Goal: Communication & Community: Participate in discussion

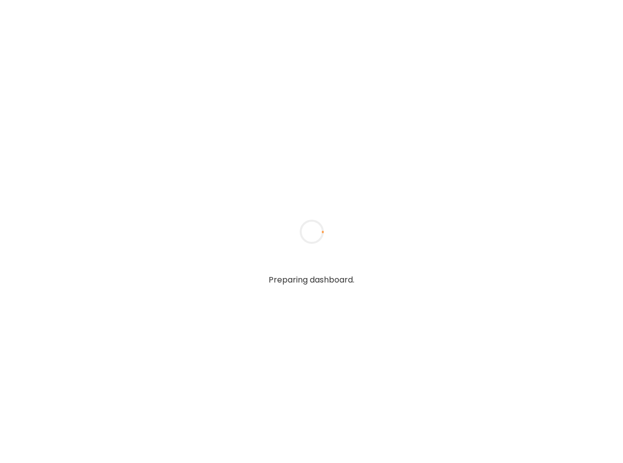
type input "*****"
type input "**********"
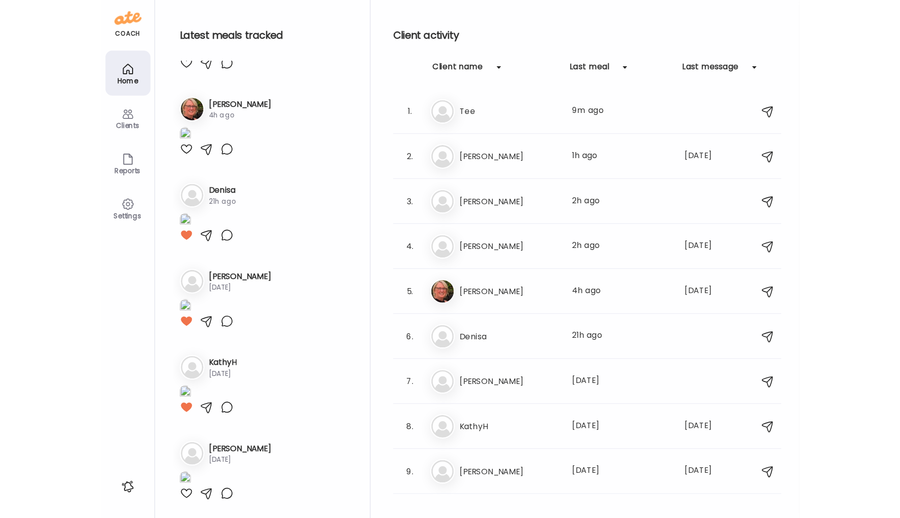
scroll to position [1354, 0]
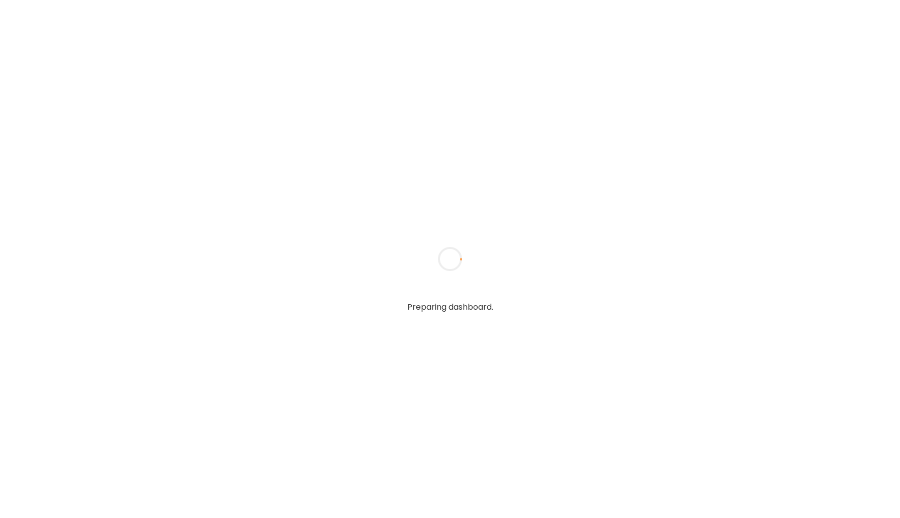
type input "*****"
type input "**********"
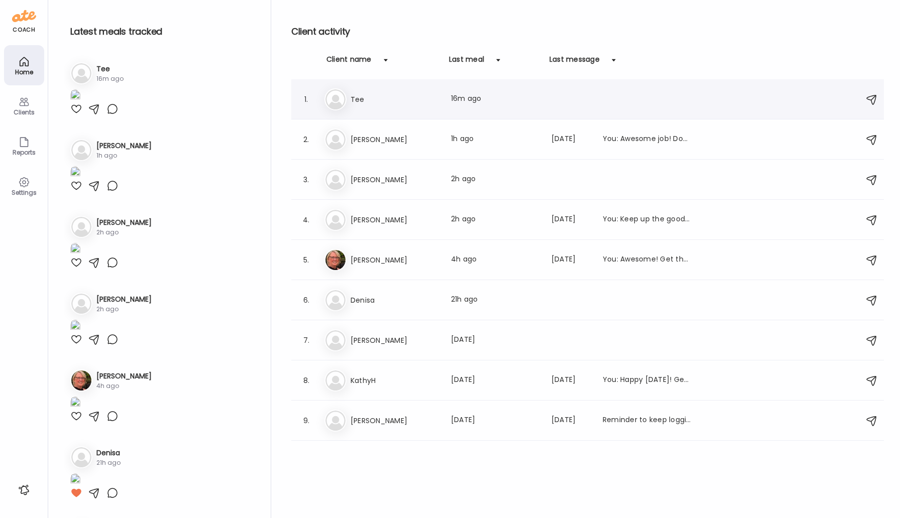
type input "**********"
click at [362, 101] on h3 "Tee" at bounding box center [395, 99] width 88 height 12
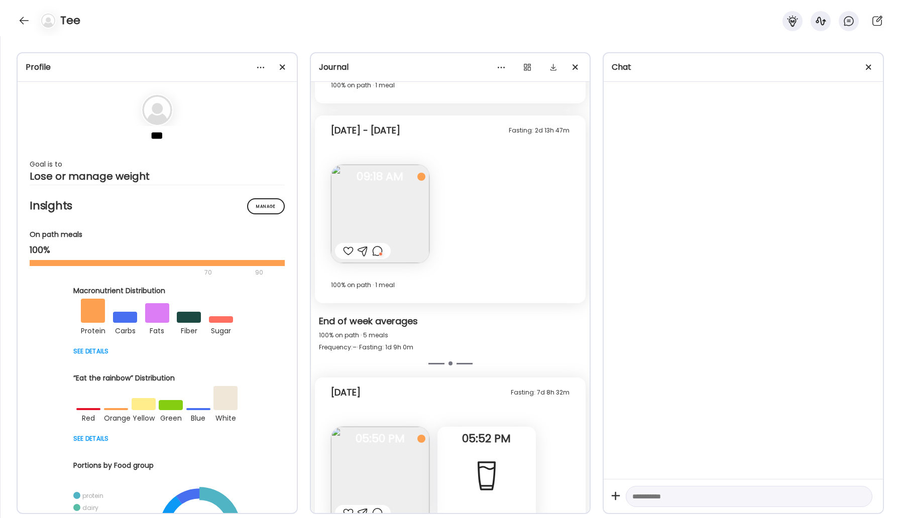
scroll to position [1105, 0]
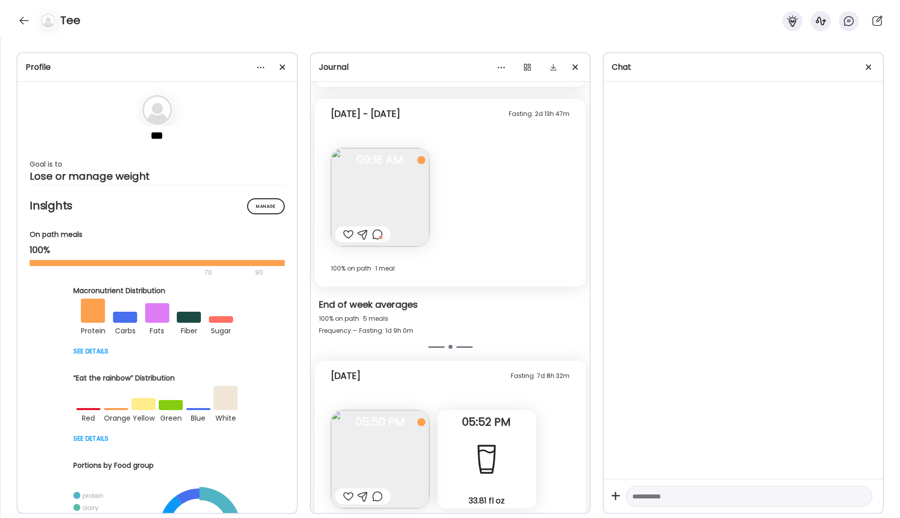
click at [409, 451] on img at bounding box center [380, 459] width 98 height 98
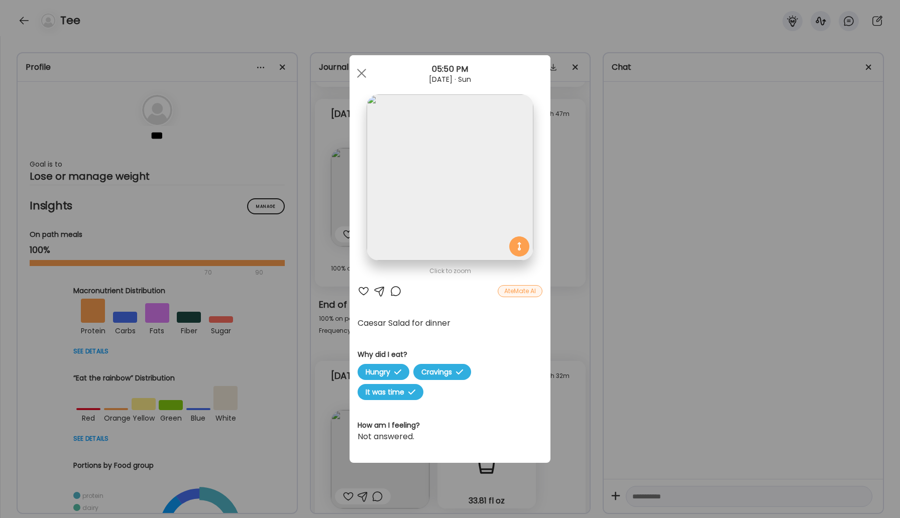
click at [395, 293] on div at bounding box center [396, 291] width 12 height 12
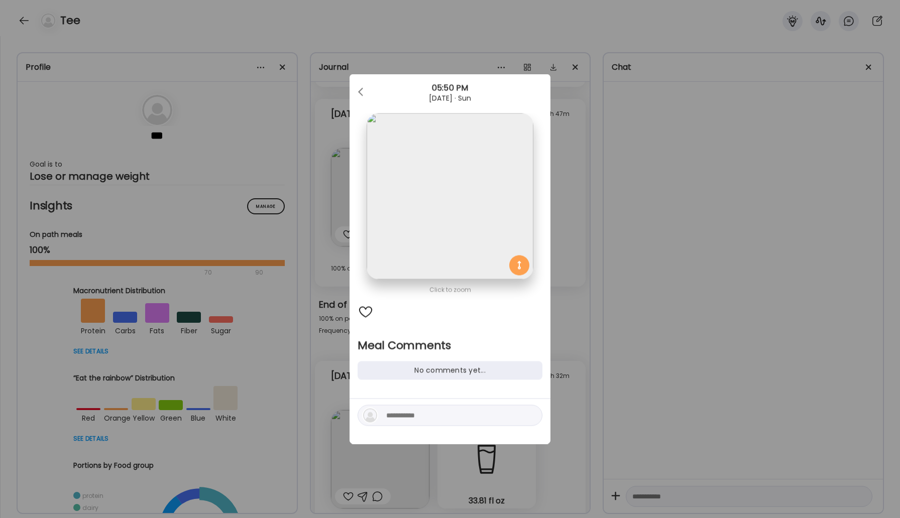
click at [407, 419] on textarea at bounding box center [454, 416] width 136 height 12
type textarea "********"
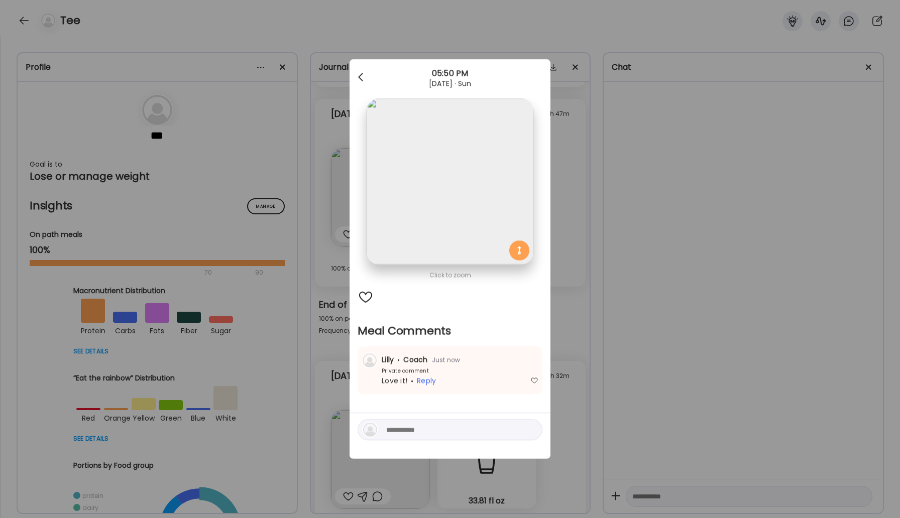
click at [362, 73] on span at bounding box center [360, 75] width 5 height 5
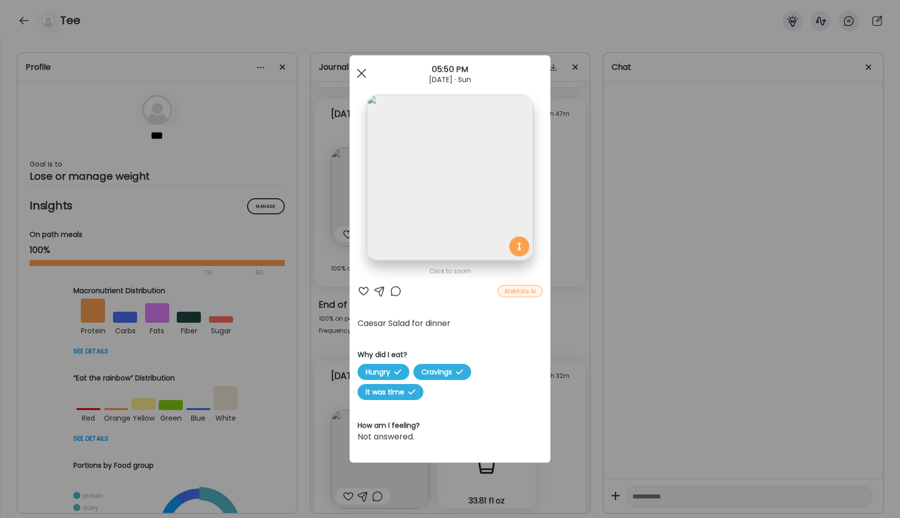
click at [366, 80] on div at bounding box center [362, 73] width 20 height 20
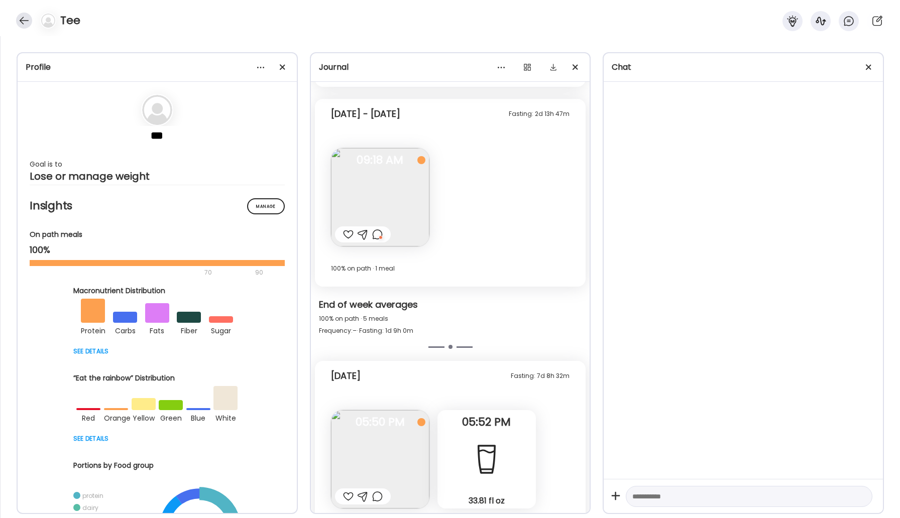
click at [25, 17] on div at bounding box center [24, 21] width 16 height 16
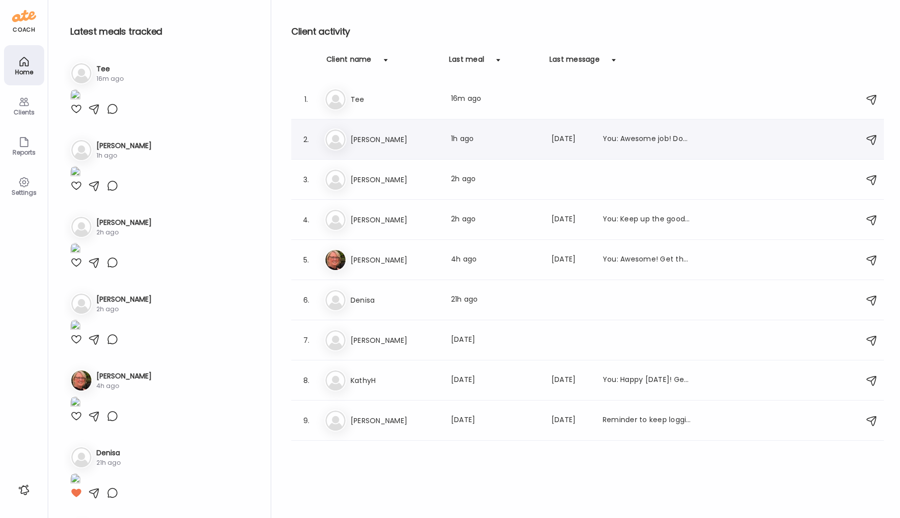
click at [370, 133] on div "Ke [PERSON_NAME] Last meal: 1h ago Last message: [DATE] You: Awesome job! Don't…" at bounding box center [590, 140] width 530 height 22
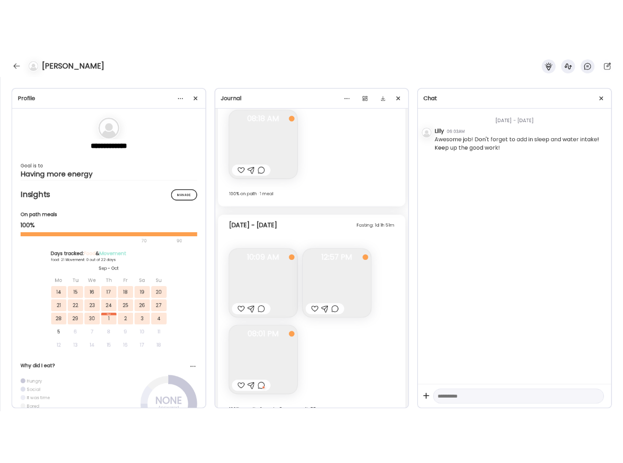
scroll to position [7287, 0]
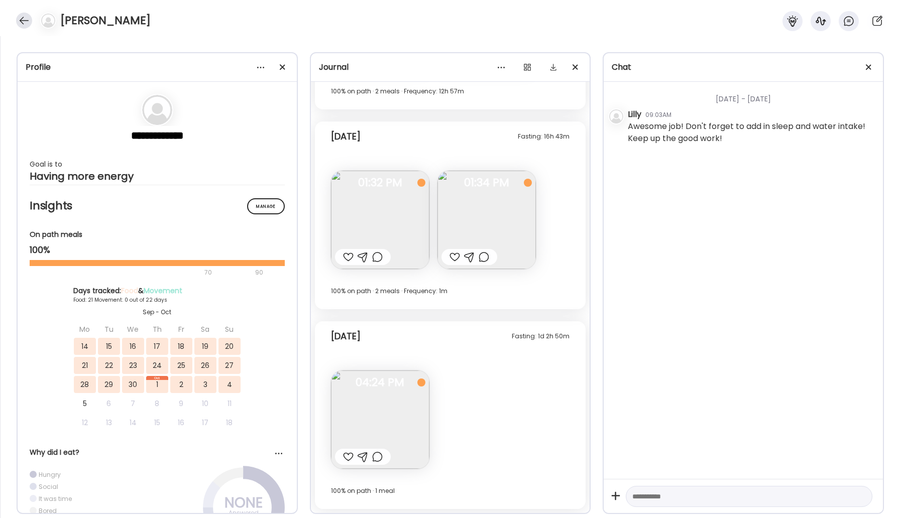
click at [17, 23] on div at bounding box center [24, 21] width 16 height 16
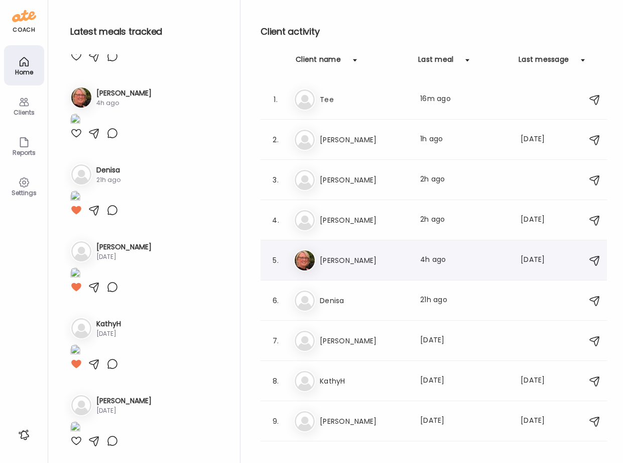
scroll to position [623, 0]
click at [346, 222] on h3 "[PERSON_NAME]" at bounding box center [364, 220] width 88 height 12
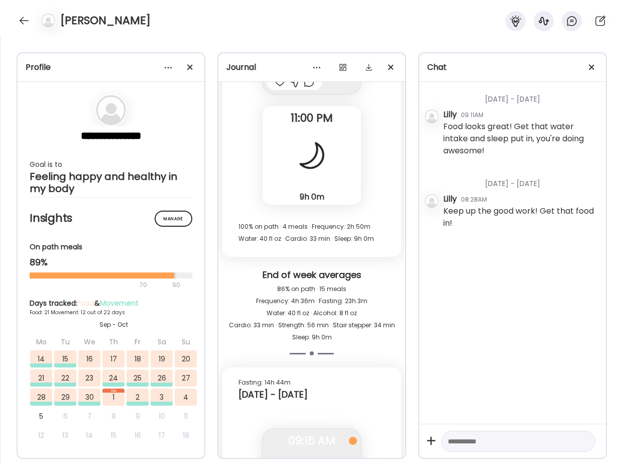
scroll to position [26455, 0]
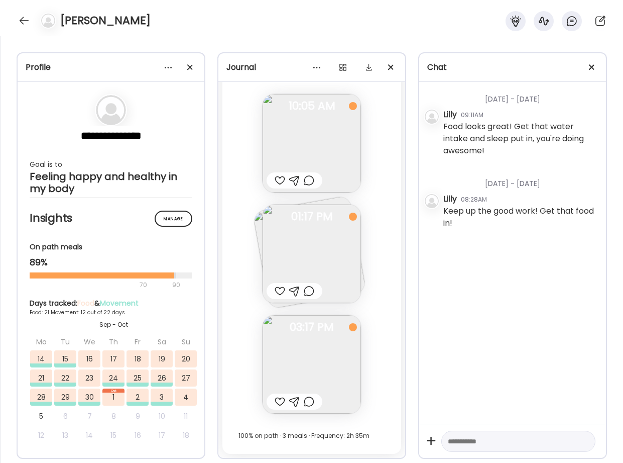
click at [318, 252] on img at bounding box center [312, 253] width 98 height 98
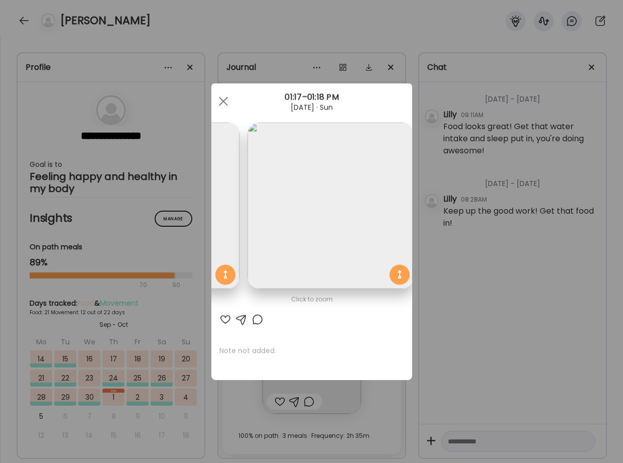
scroll to position [0, 164]
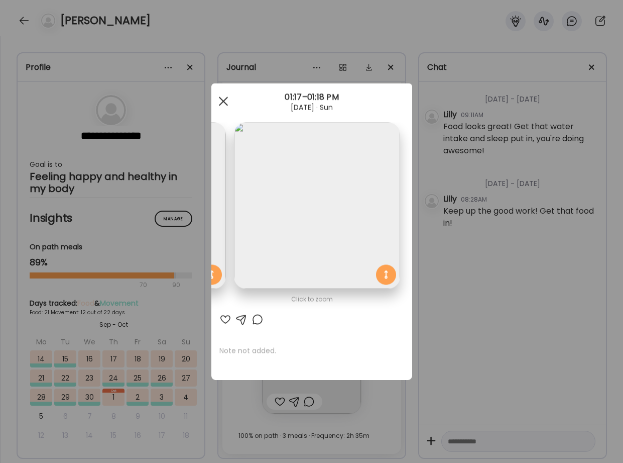
click at [230, 102] on div at bounding box center [224, 101] width 20 height 20
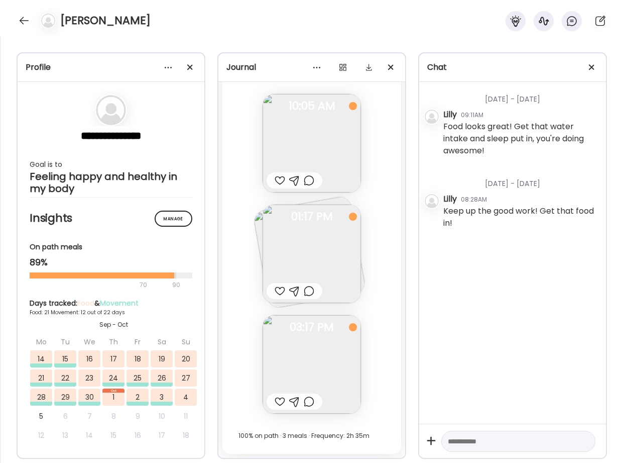
click at [300, 155] on img at bounding box center [312, 143] width 98 height 98
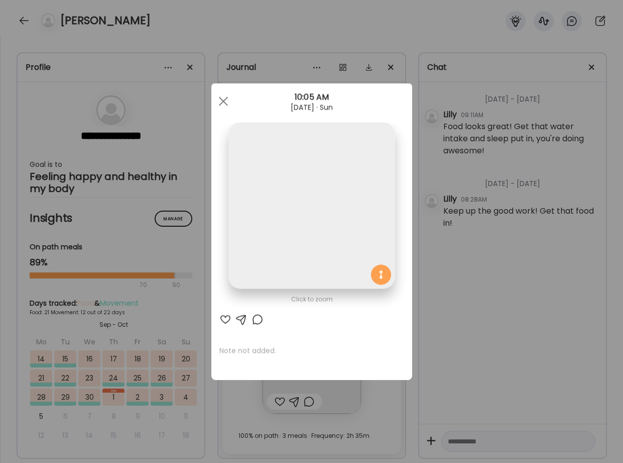
scroll to position [0, 0]
click at [221, 94] on div at bounding box center [224, 101] width 20 height 20
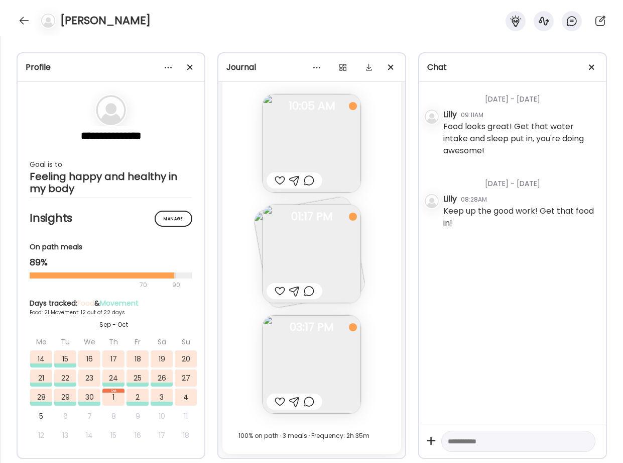
click at [313, 364] on img at bounding box center [312, 364] width 98 height 98
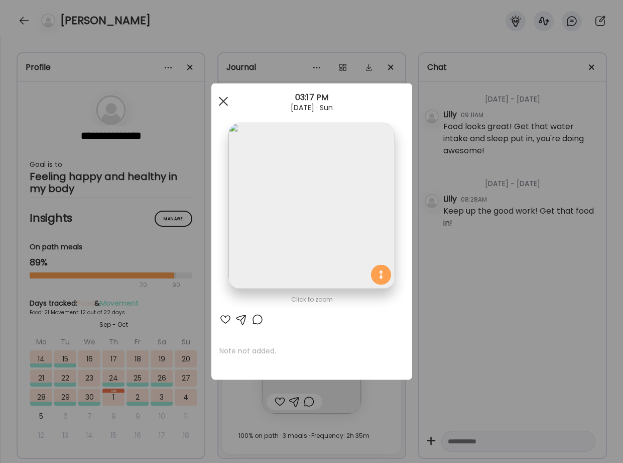
click at [217, 100] on div at bounding box center [224, 101] width 20 height 20
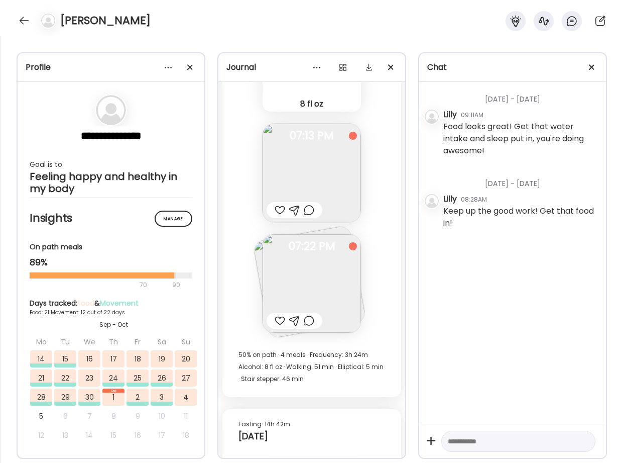
scroll to position [26076, 0]
click at [317, 167] on img at bounding box center [312, 175] width 98 height 98
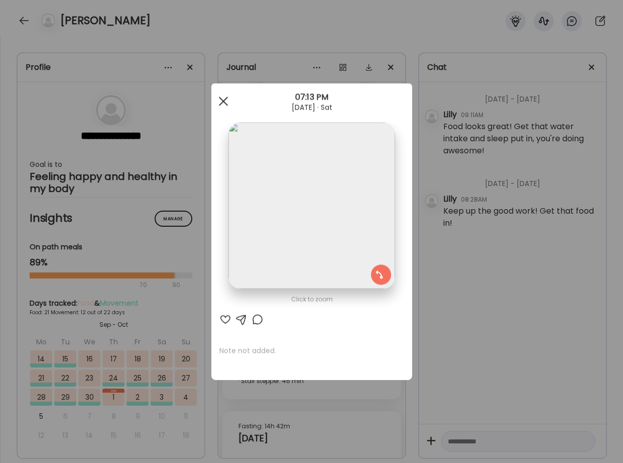
click at [225, 97] on div at bounding box center [224, 101] width 20 height 20
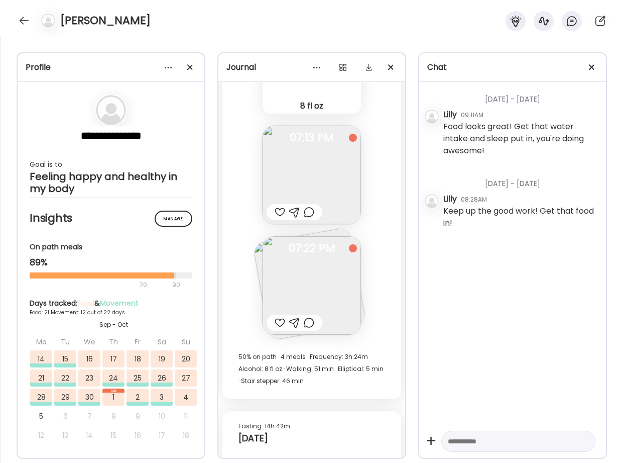
click at [306, 293] on img at bounding box center [312, 285] width 98 height 98
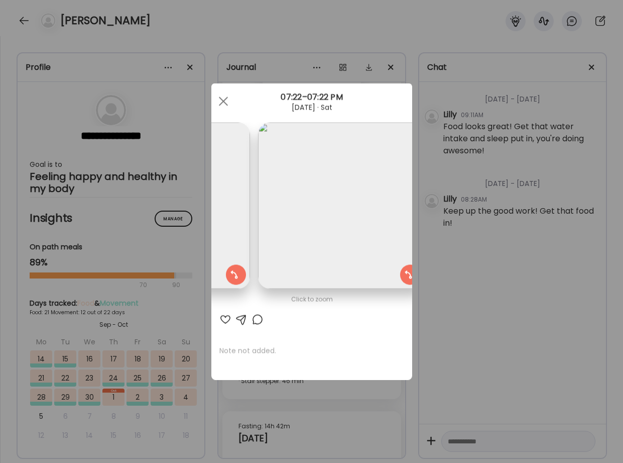
scroll to position [0, 164]
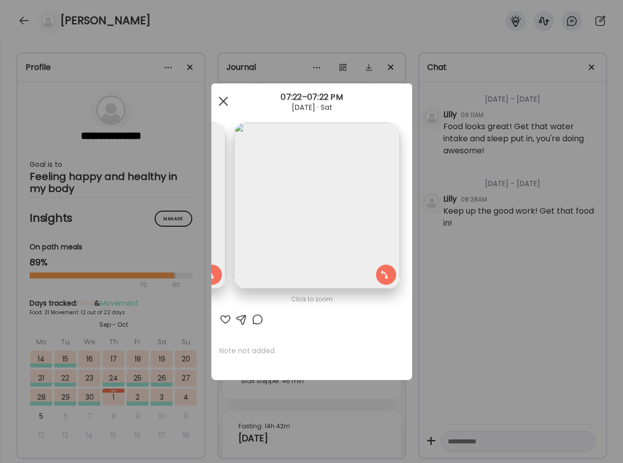
click at [223, 98] on div at bounding box center [224, 101] width 20 height 20
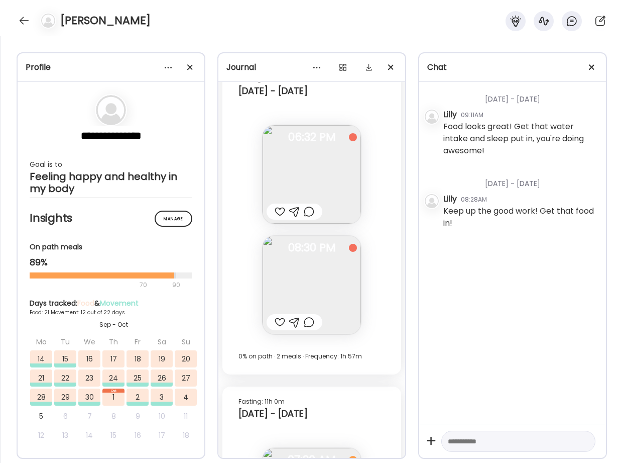
scroll to position [24534, 0]
click at [26, 27] on div at bounding box center [24, 21] width 16 height 16
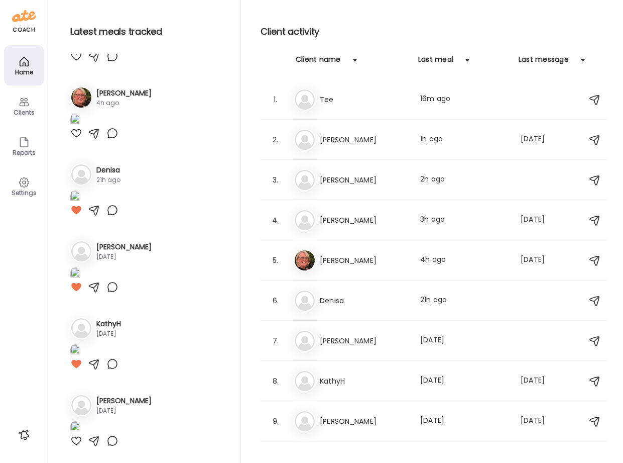
scroll to position [623, 0]
click at [370, 300] on h3 "Denisa" at bounding box center [364, 300] width 88 height 12
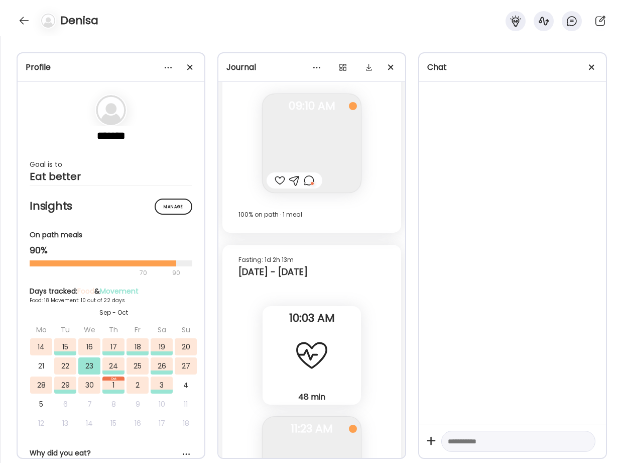
scroll to position [11719, 0]
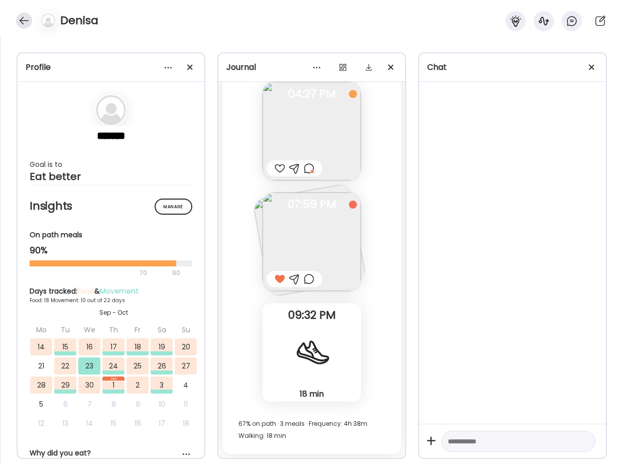
click at [24, 22] on div at bounding box center [24, 21] width 16 height 16
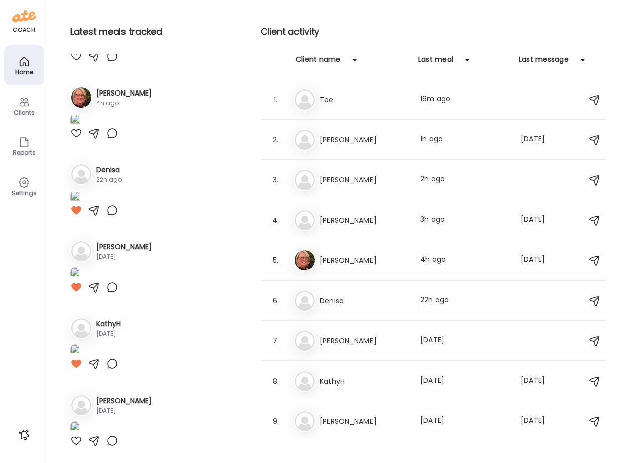
scroll to position [623, 0]
click at [335, 397] on div "8. Ka [PERSON_NAME] Last meal: [DATE] Last message: [DATE] You: Happy [DATE]! G…" at bounding box center [434, 381] width 347 height 40
click at [328, 379] on h3 "KathyH" at bounding box center [364, 381] width 88 height 12
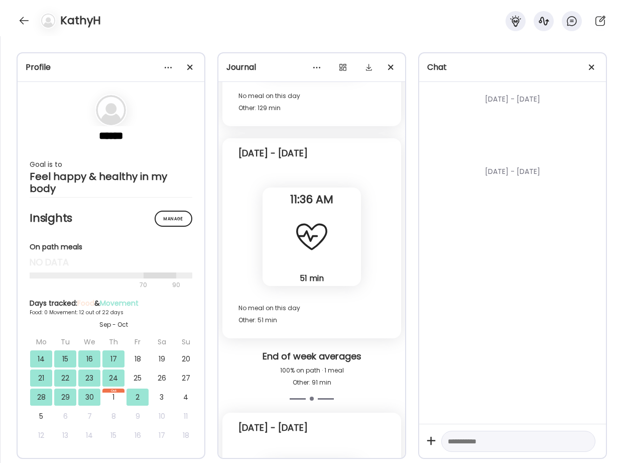
scroll to position [8614, 0]
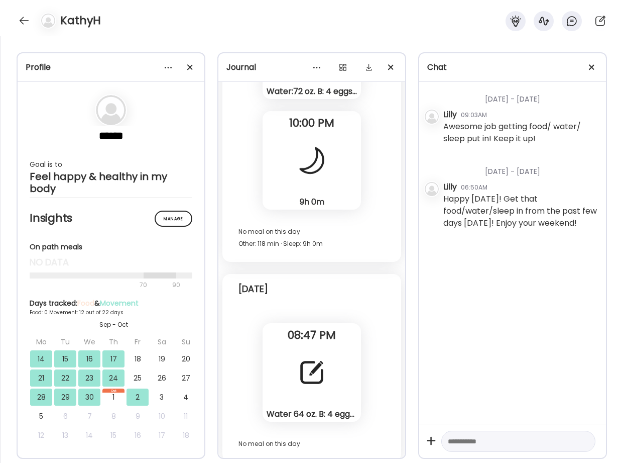
click at [324, 381] on div at bounding box center [312, 372] width 36 height 36
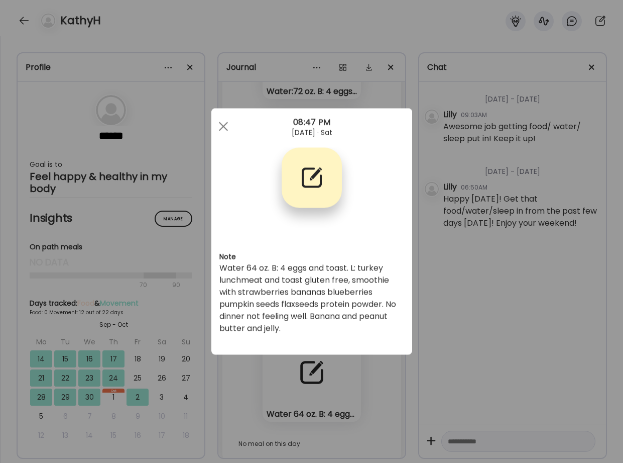
click at [233, 136] on div "[DATE] · Sat" at bounding box center [312, 133] width 201 height 8
click at [221, 123] on span at bounding box center [223, 126] width 9 height 9
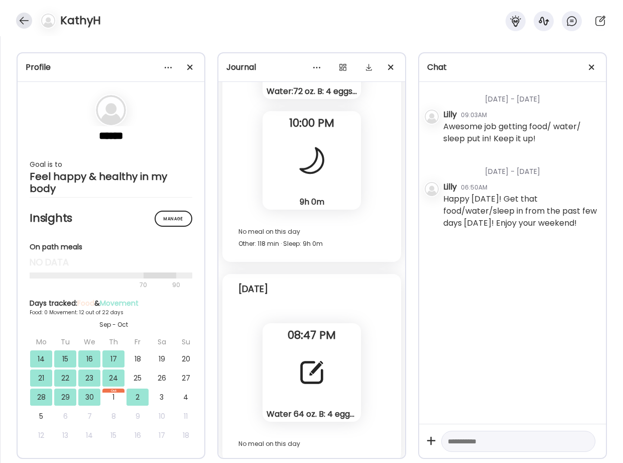
click at [23, 20] on div at bounding box center [24, 21] width 16 height 16
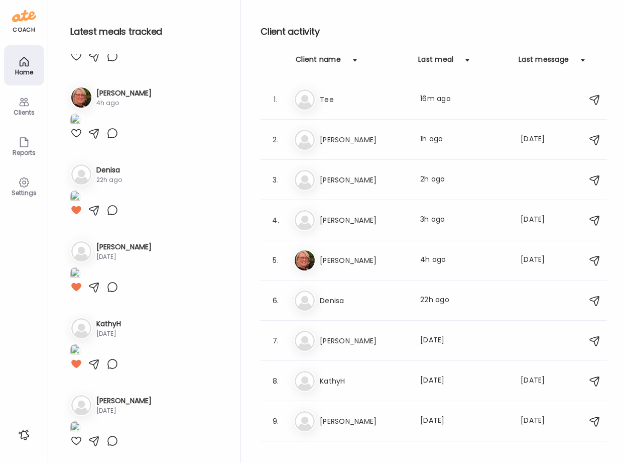
scroll to position [623, 0]
